Goal: Information Seeking & Learning: Learn about a topic

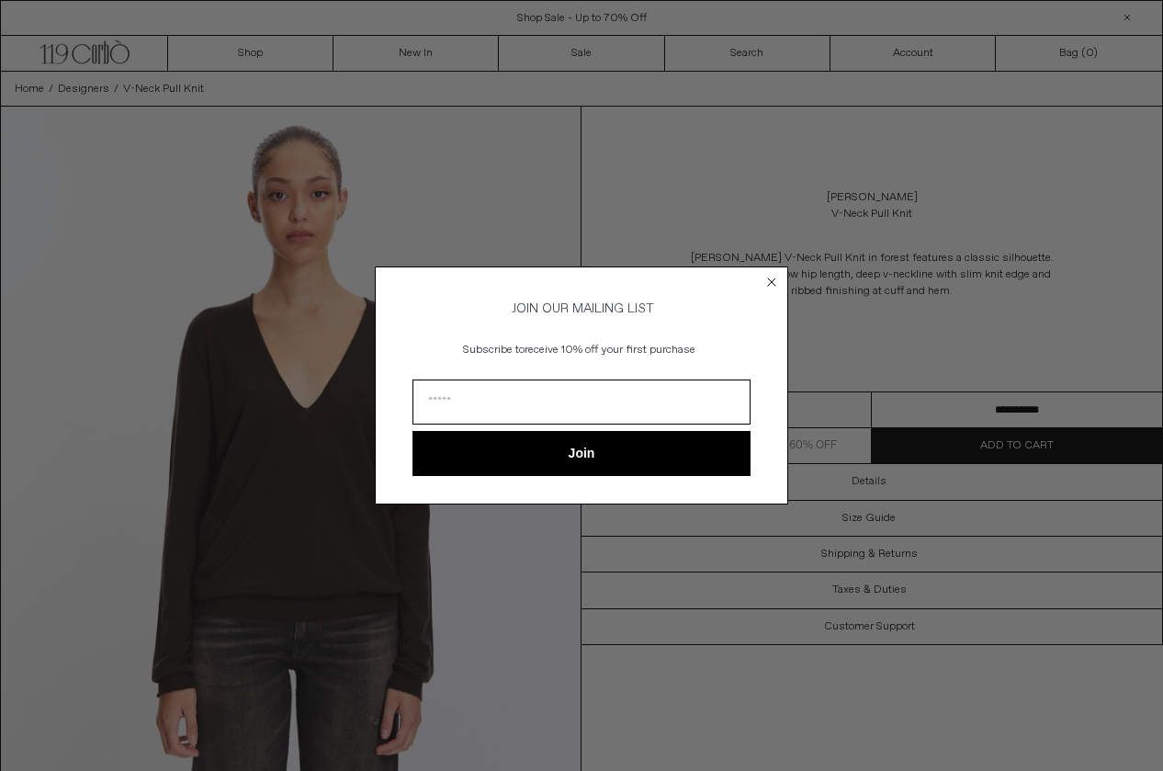
click at [326, 482] on div "Close dialog JOIN OUR MAILING LIST Subscribe to receive 10% off your first purc…" at bounding box center [581, 385] width 1163 height 771
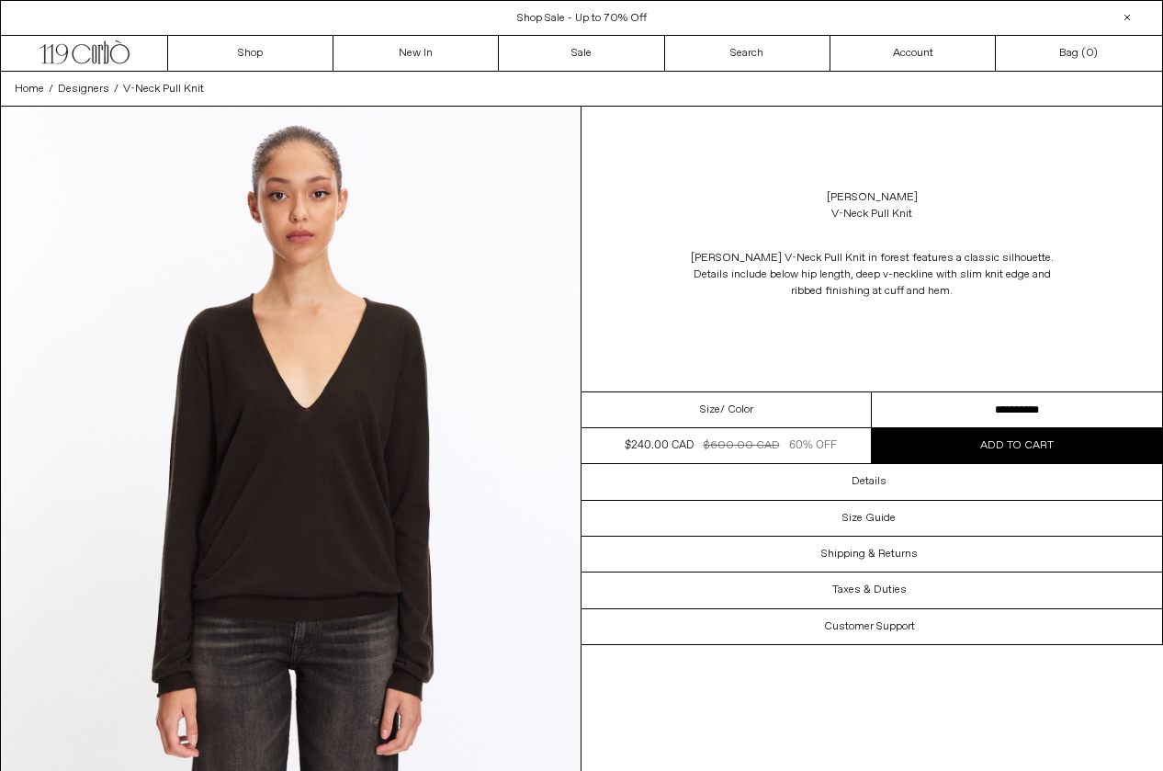
click at [292, 516] on img at bounding box center [291, 469] width 580 height 725
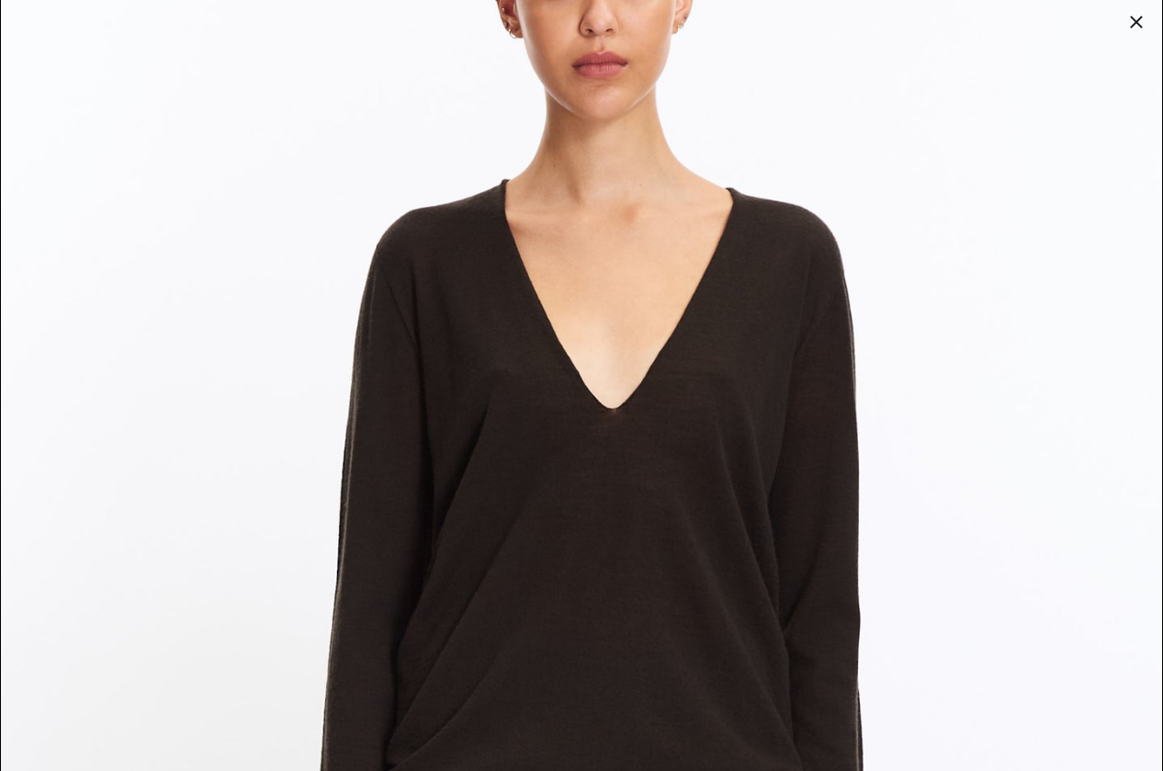
scroll to position [193, 0]
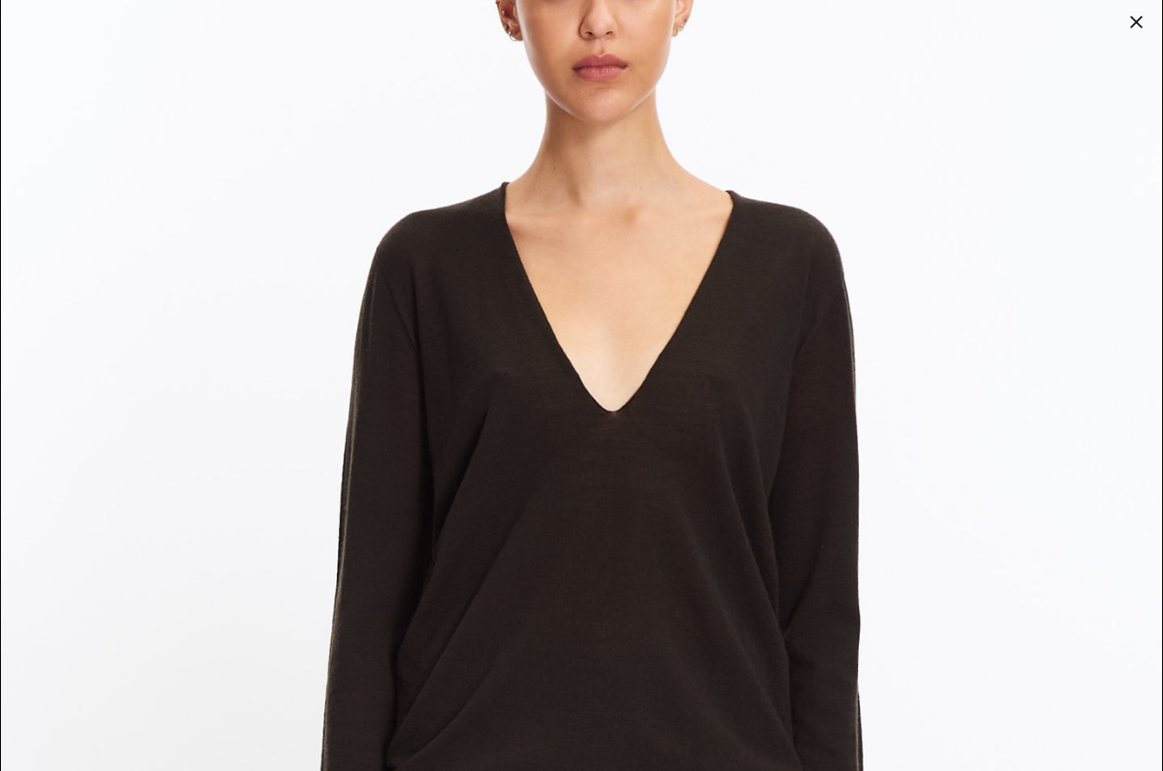
click at [1134, 26] on div at bounding box center [1136, 22] width 26 height 26
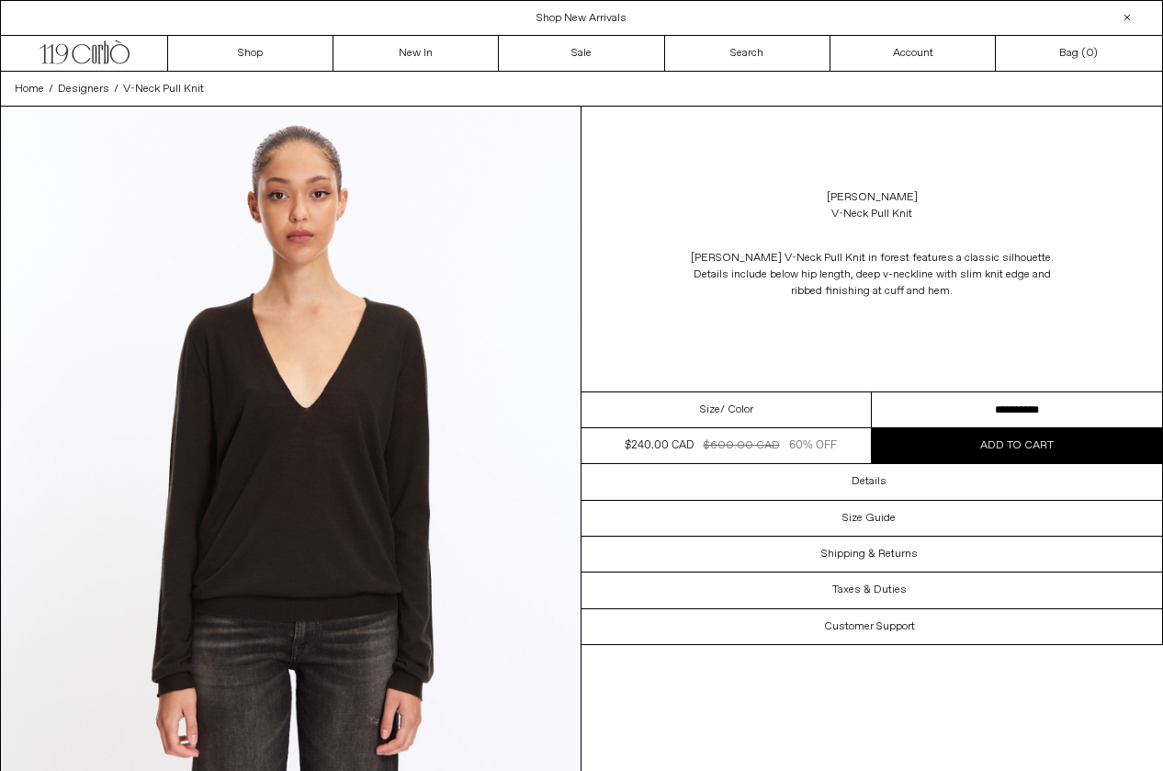
click at [752, 417] on span "/ Color" at bounding box center [736, 409] width 33 height 17
click at [874, 279] on p "Rick Owens V-Neck Pull Knit in forest features a classic silhouette. Details in…" at bounding box center [871, 275] width 367 height 68
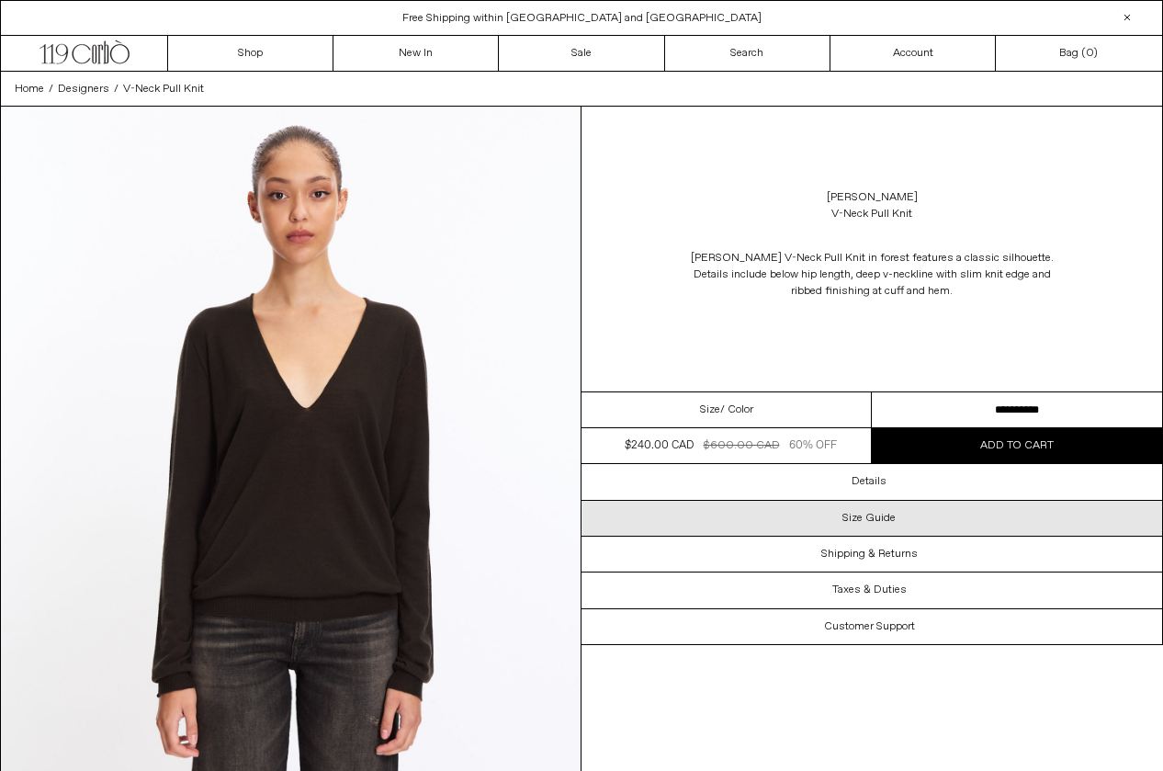
click at [857, 516] on h3 "Size Guide" at bounding box center [868, 518] width 53 height 13
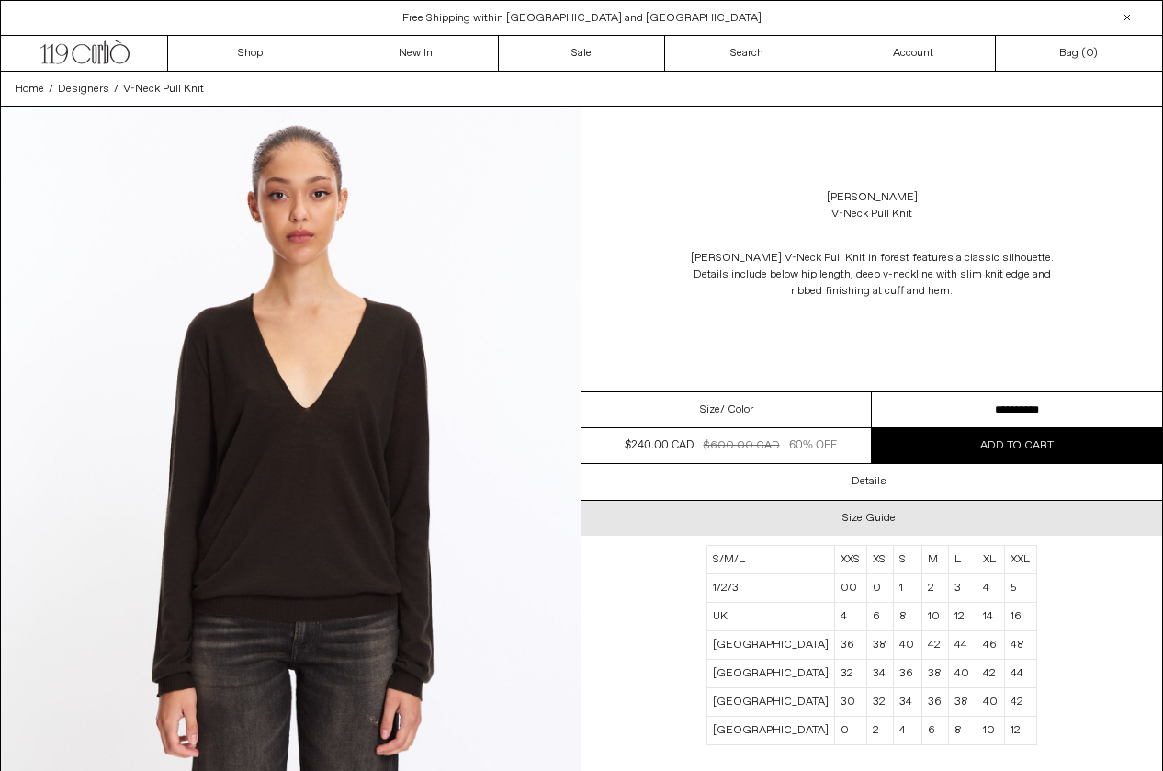
click at [856, 516] on h3 "Size Guide" at bounding box center [868, 518] width 53 height 13
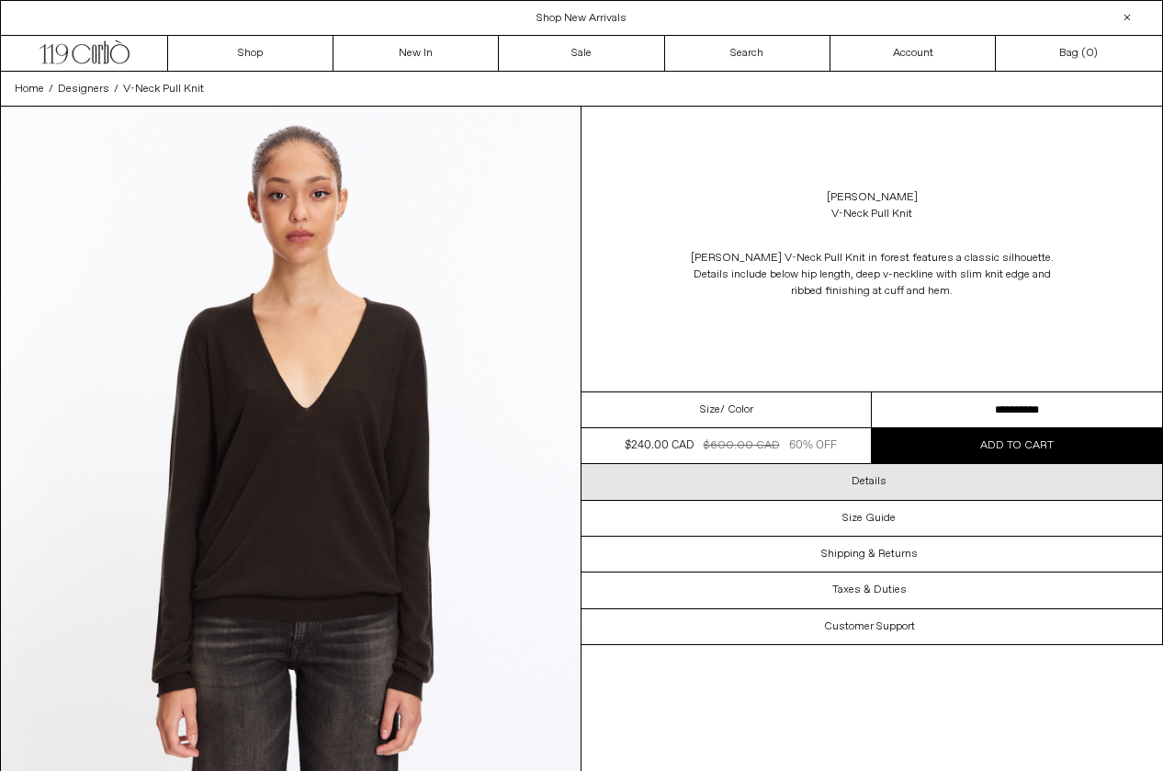
click at [849, 489] on div "Details" at bounding box center [872, 481] width 581 height 35
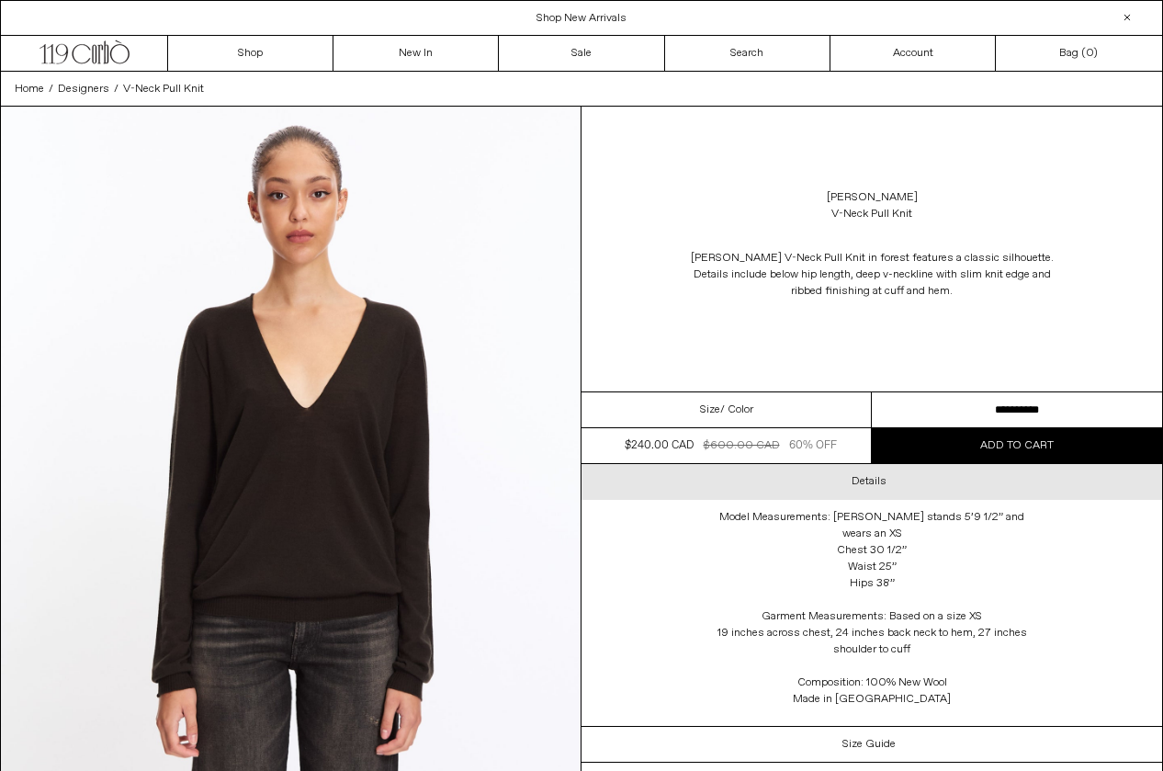
click at [846, 487] on div "Details" at bounding box center [872, 481] width 581 height 35
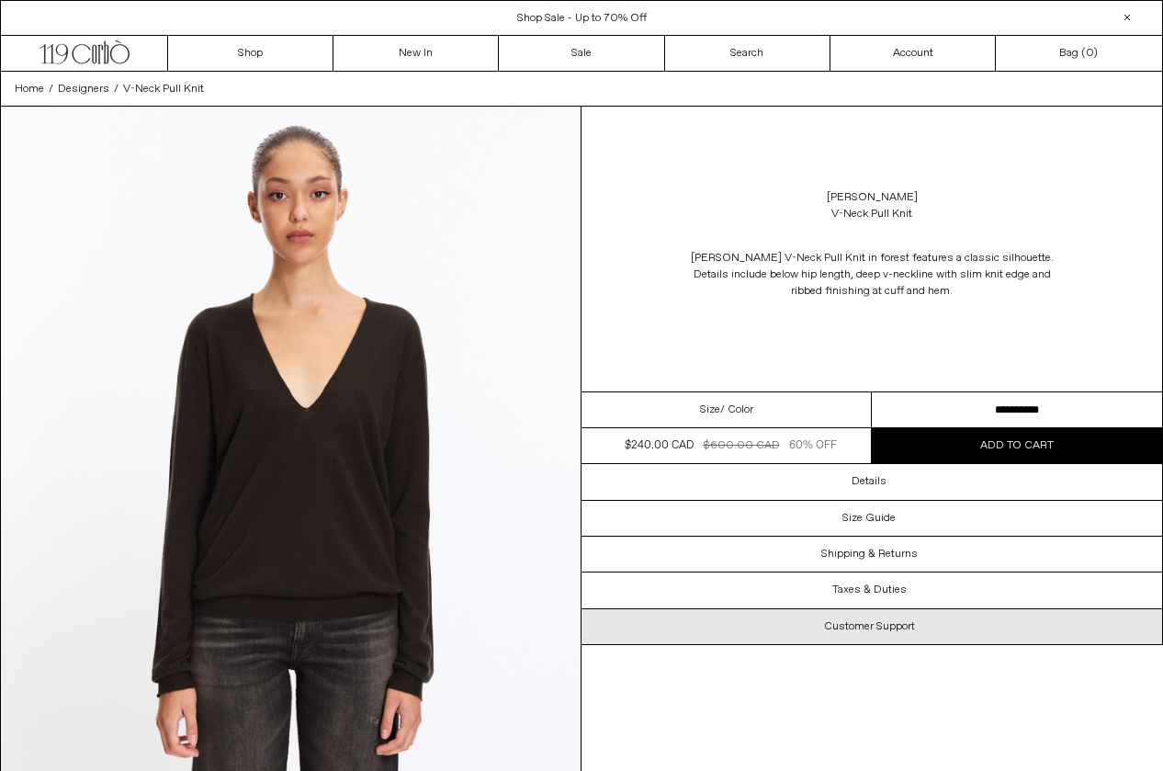
click at [867, 630] on h3 "Customer Support" at bounding box center [869, 626] width 91 height 13
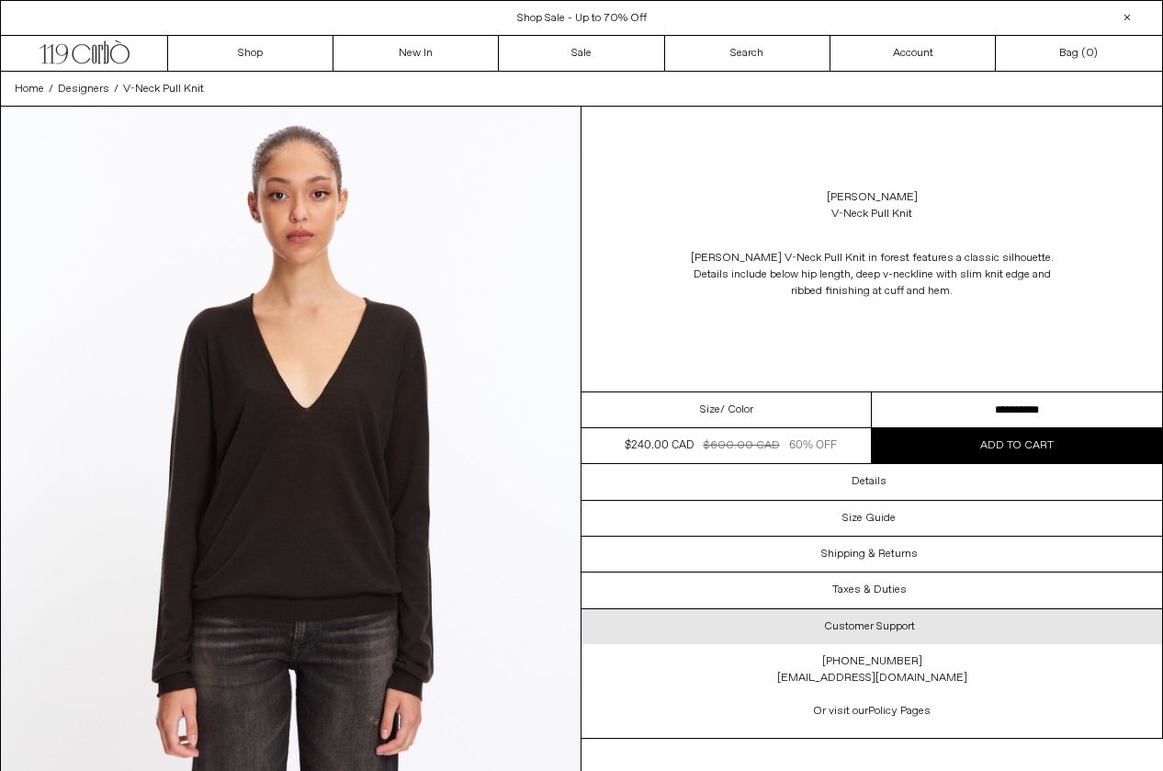
click at [867, 630] on h3 "Customer Support" at bounding box center [869, 626] width 91 height 13
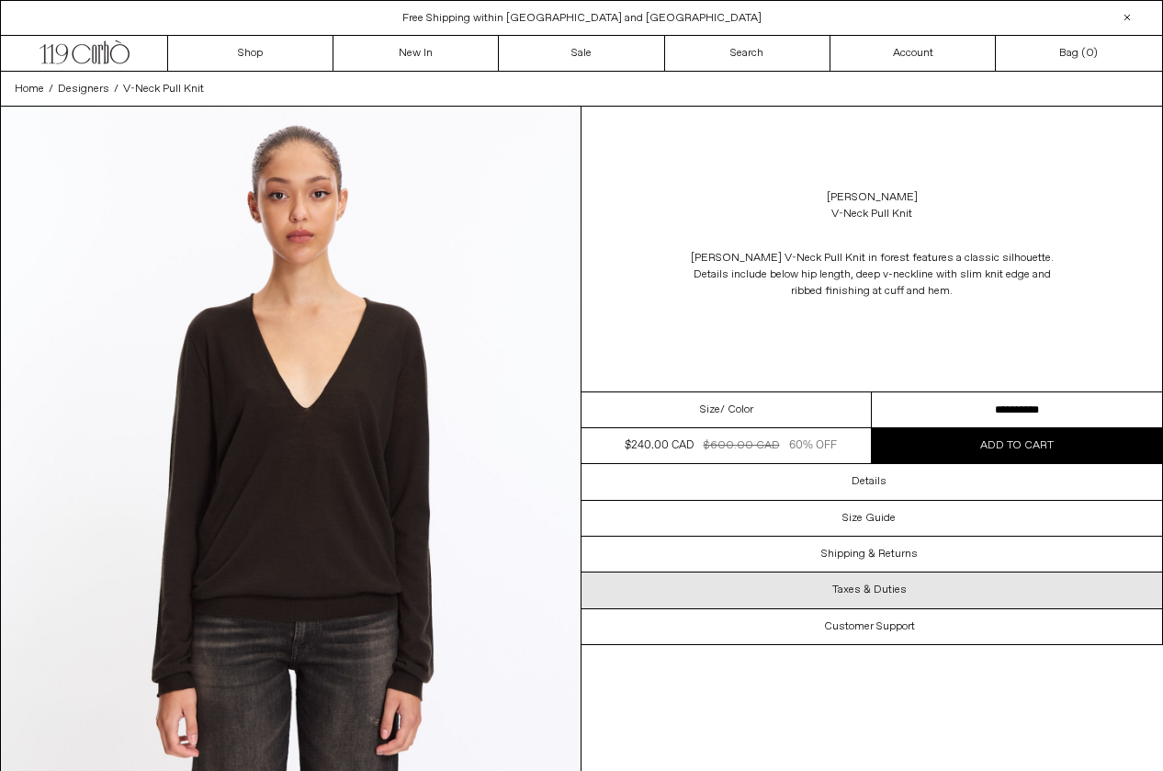
click at [865, 597] on div "Taxes & Duties" at bounding box center [872, 589] width 581 height 35
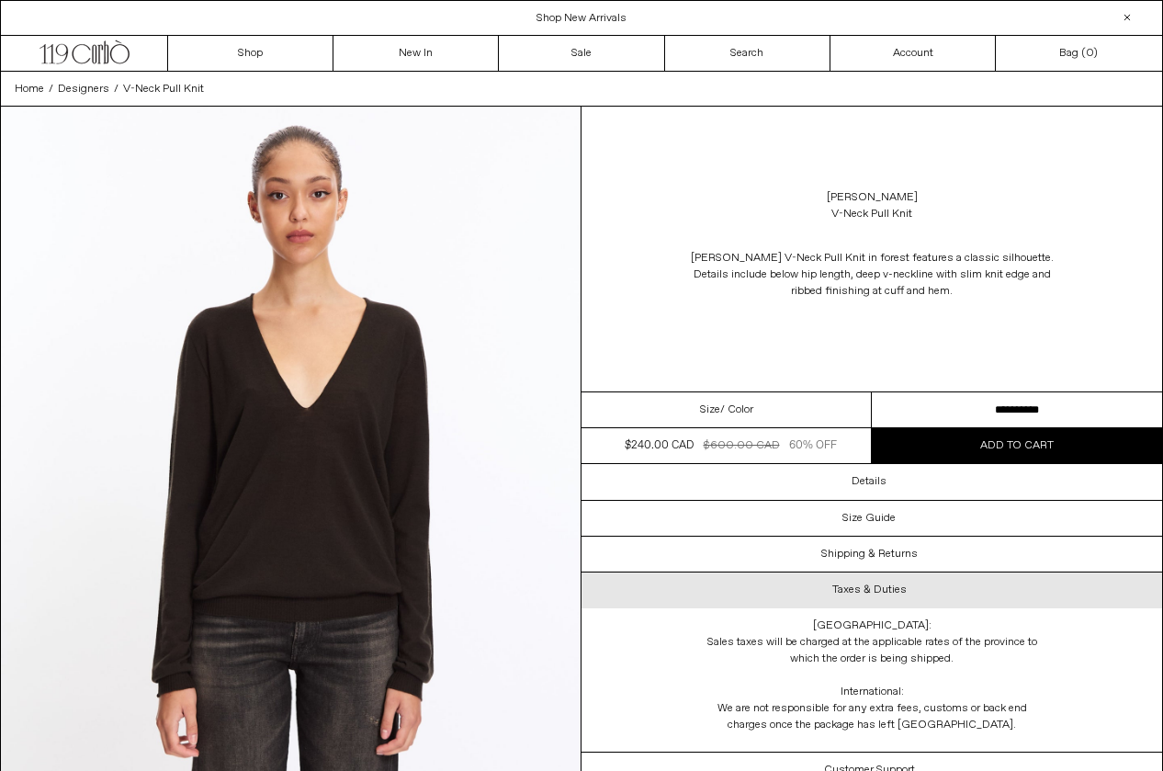
click at [859, 589] on h3 "Taxes & Duties" at bounding box center [869, 589] width 74 height 13
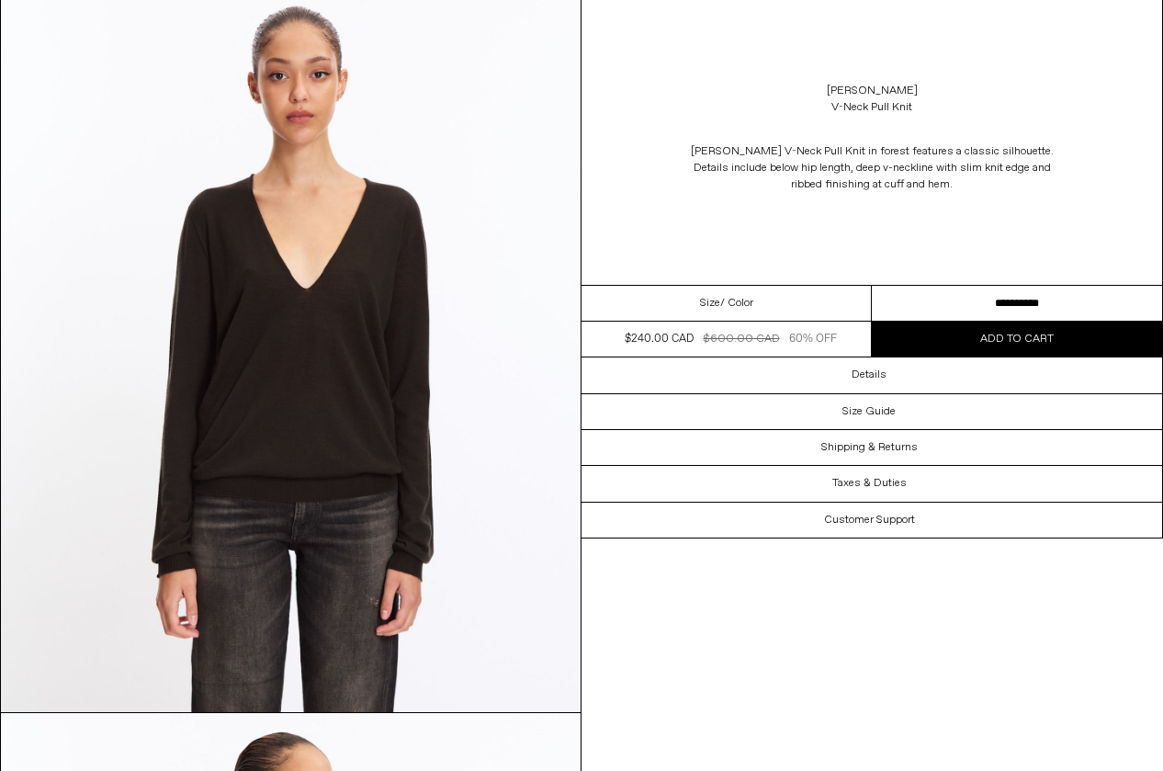
scroll to position [0, 0]
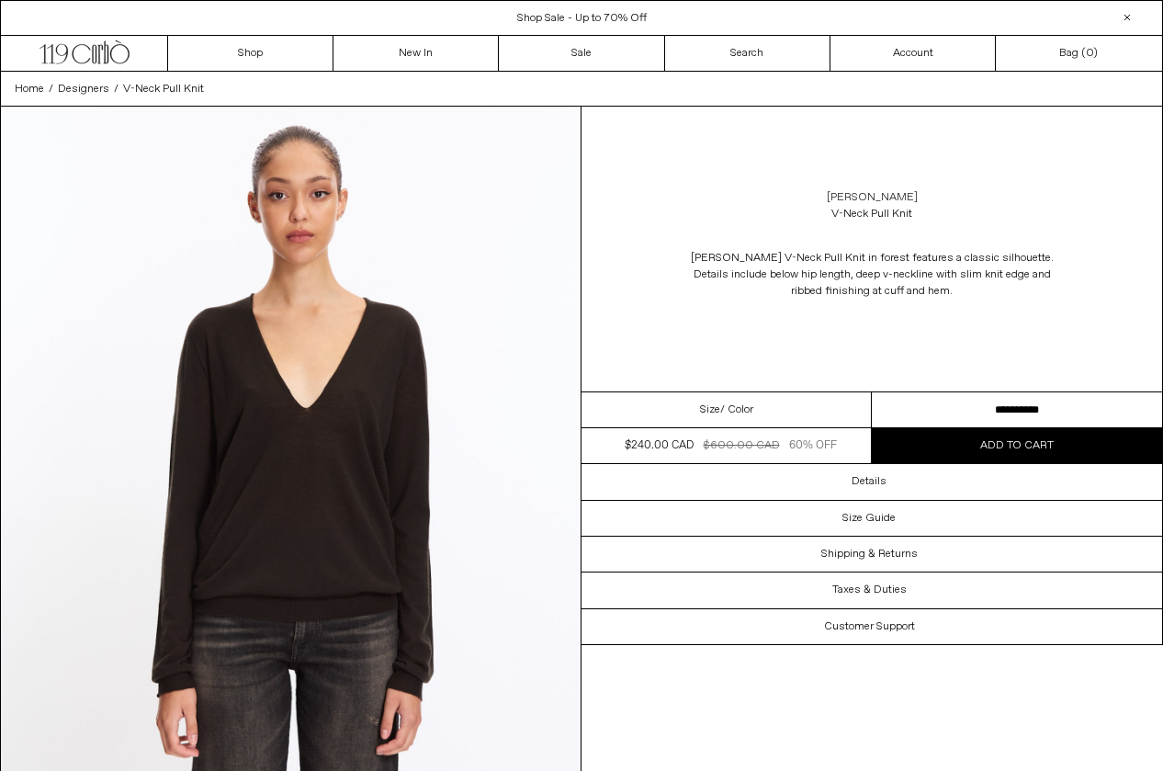
click at [864, 196] on link "[PERSON_NAME]" at bounding box center [872, 197] width 91 height 17
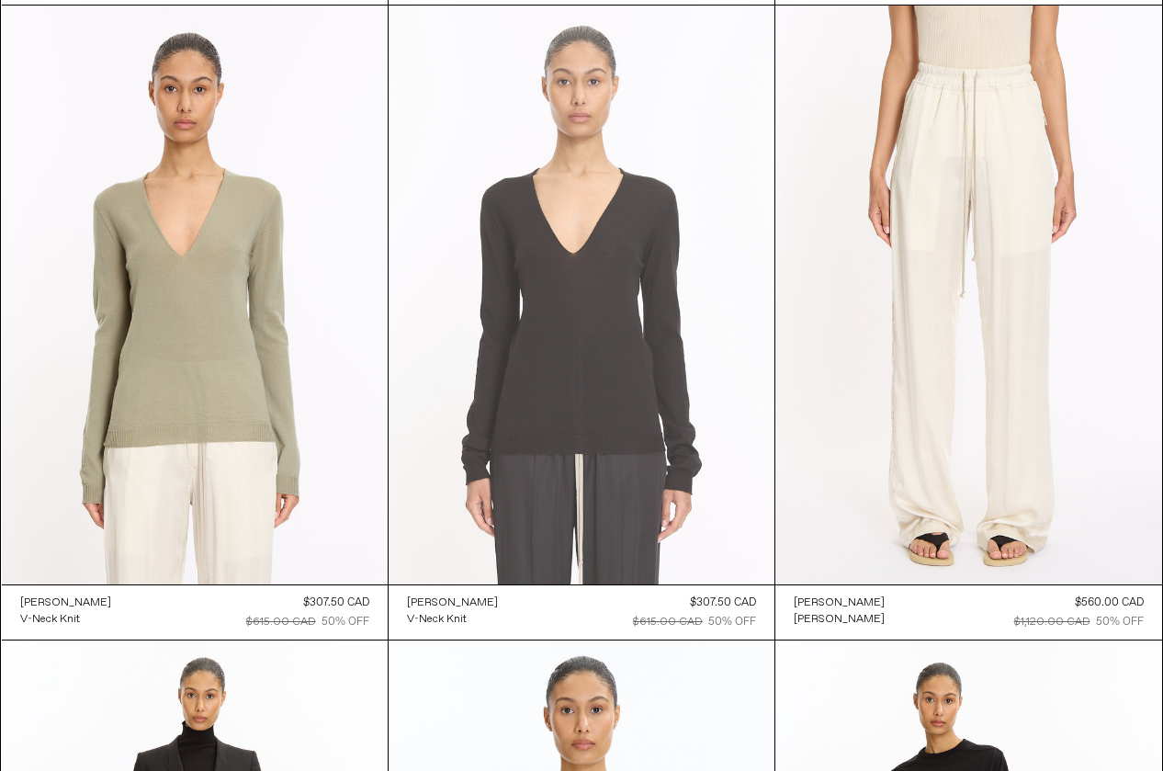
scroll to position [4533, 0]
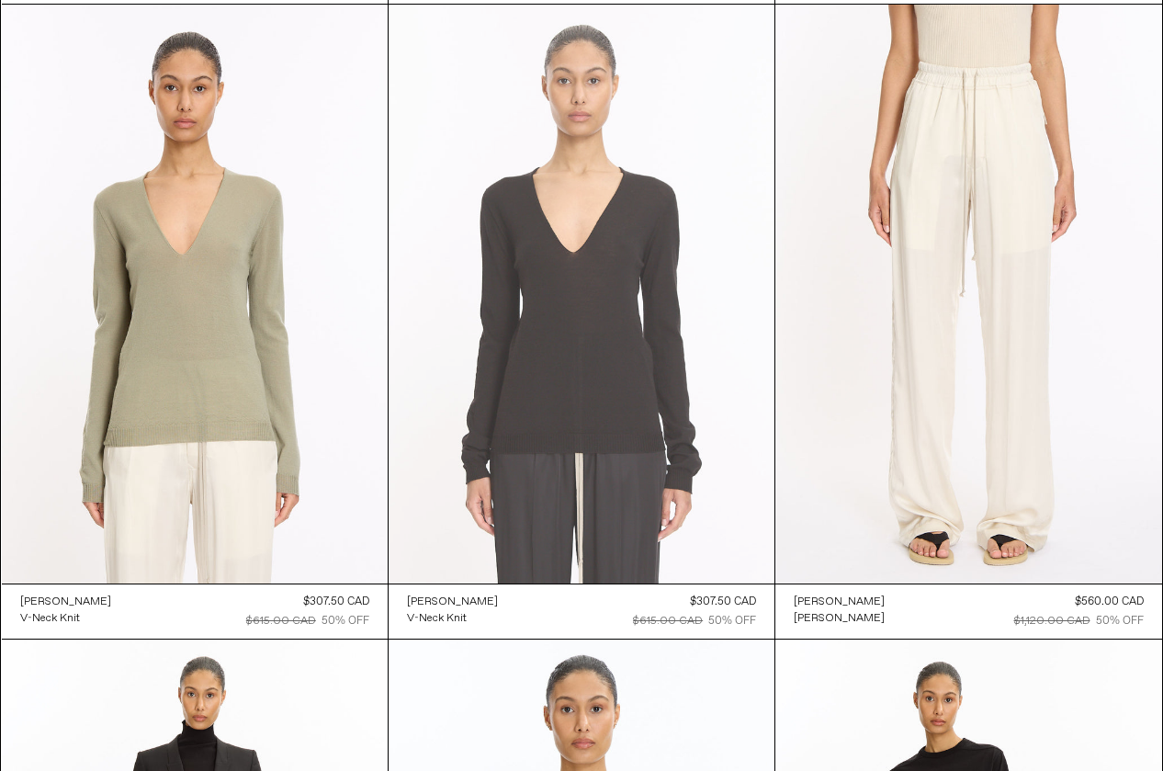
click at [668, 459] on at bounding box center [582, 294] width 386 height 579
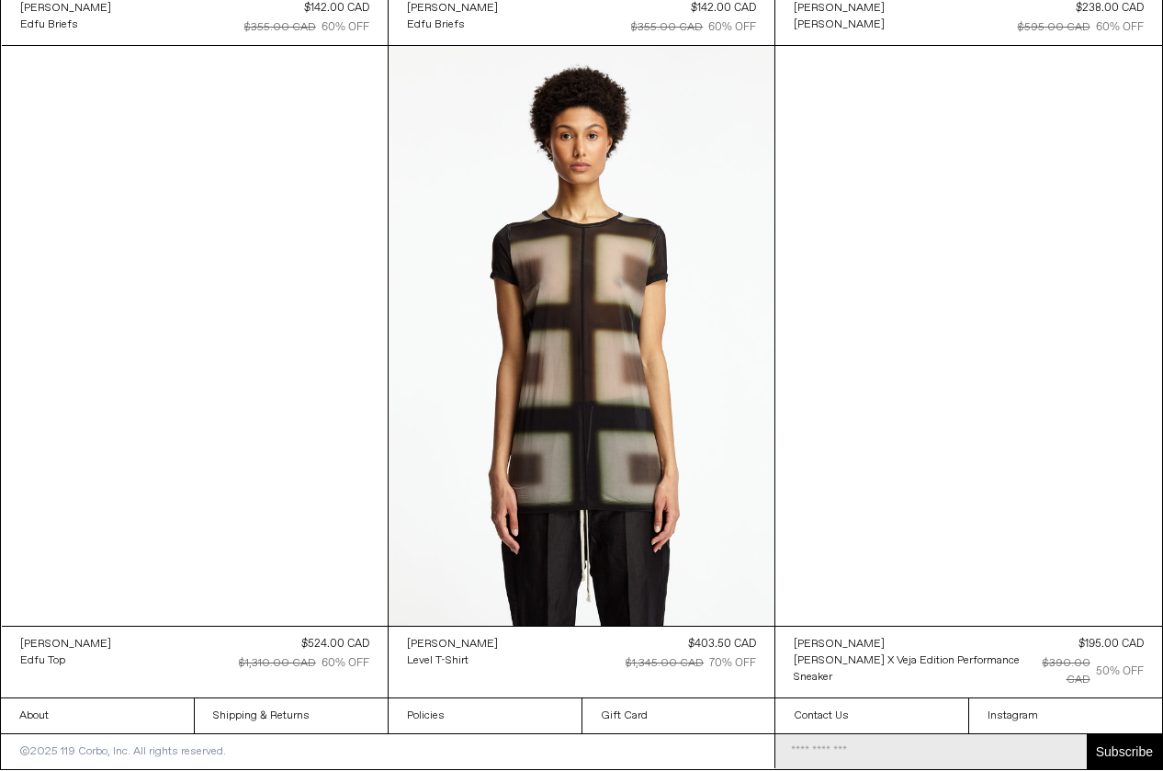
scroll to position [8937, 0]
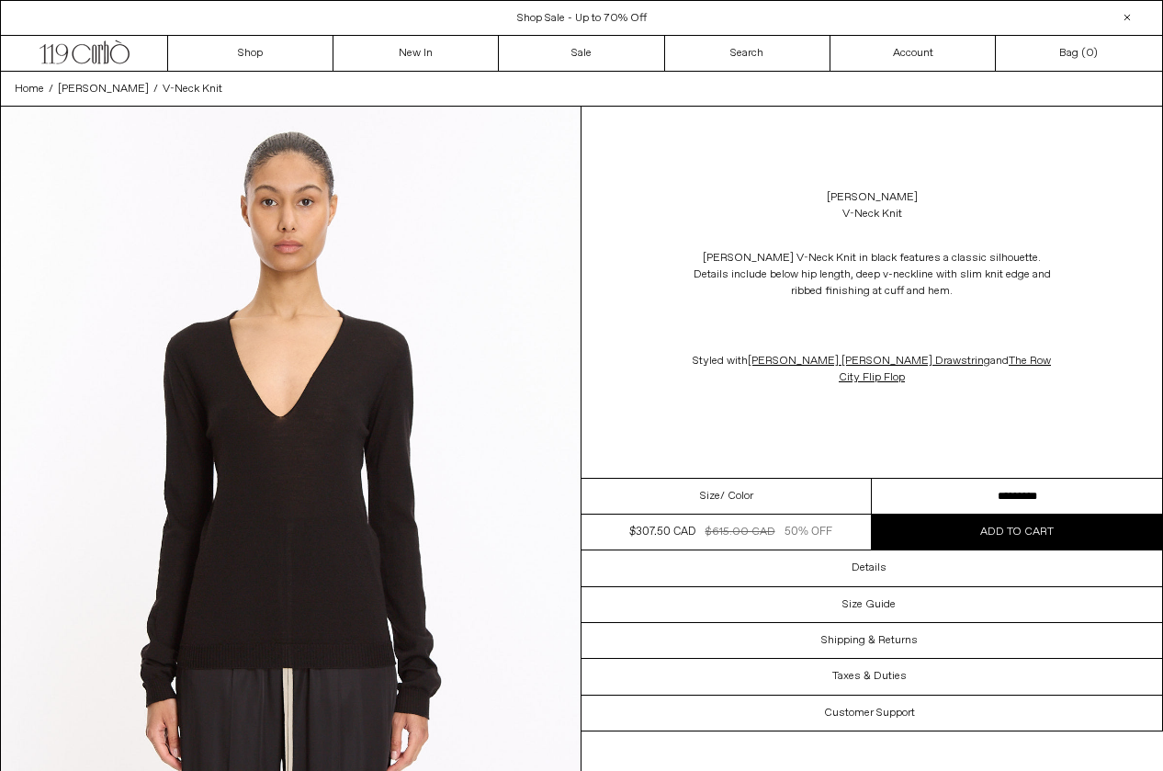
click at [329, 464] on img at bounding box center [291, 469] width 580 height 725
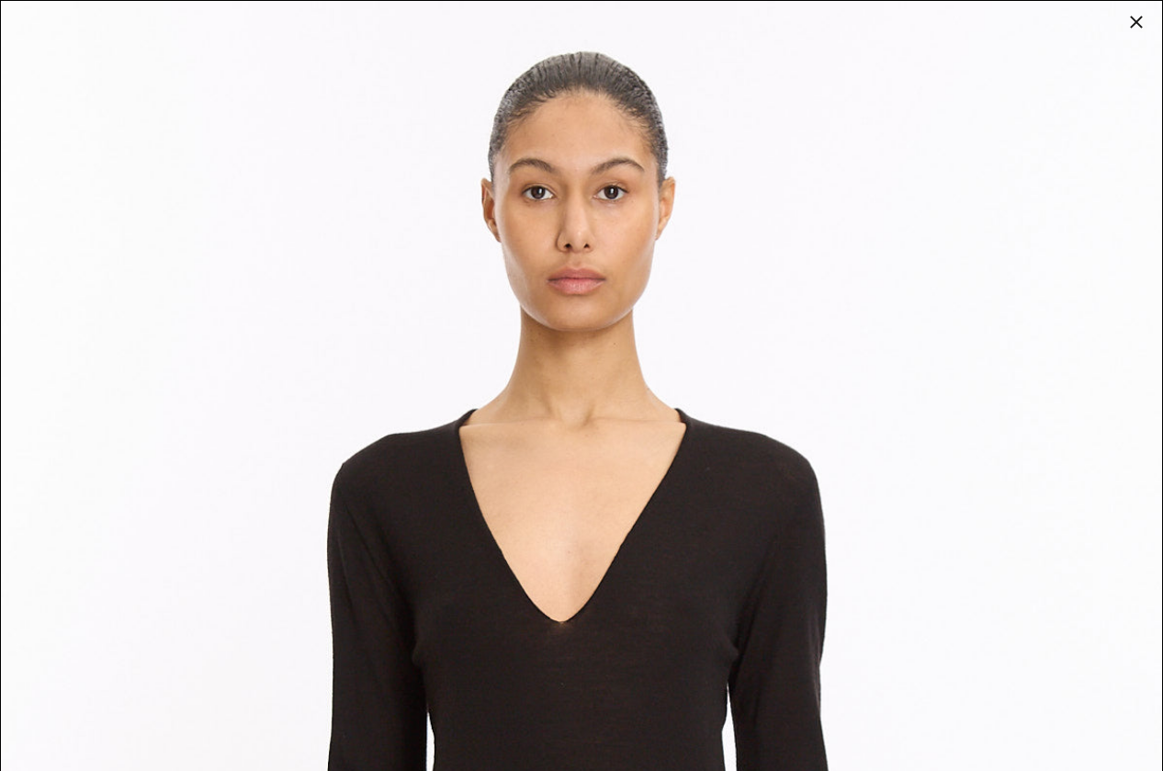
click at [329, 464] on img at bounding box center [581, 726] width 1161 height 1451
